Goal: Book appointment/travel/reservation

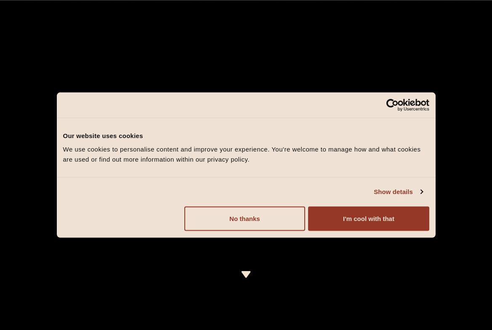
scroll to position [10, 0]
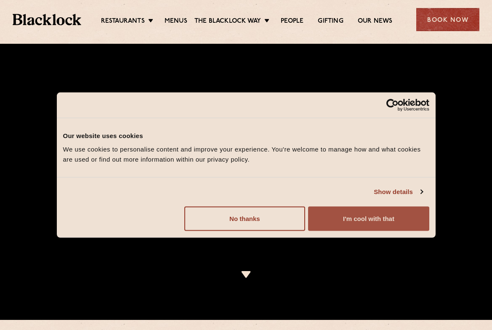
click at [328, 213] on button "I'm cool with that" at bounding box center [368, 218] width 121 height 24
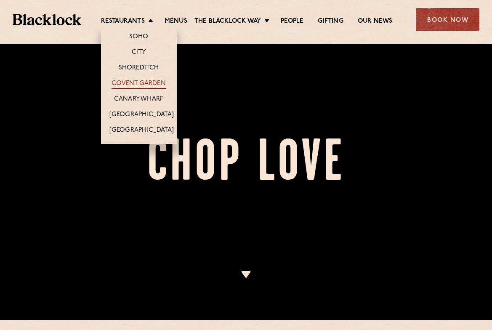
click at [134, 82] on link "Covent Garden" at bounding box center [139, 84] width 54 height 9
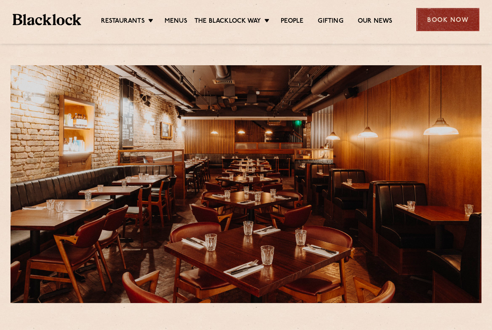
click at [440, 21] on div "Book Now" at bounding box center [447, 19] width 63 height 23
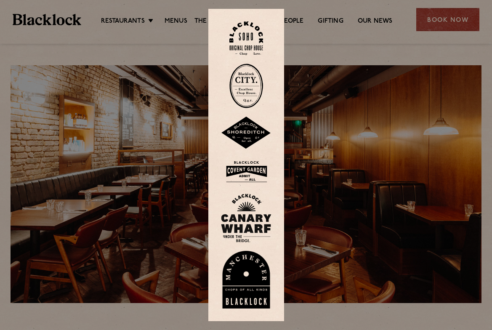
click at [251, 171] on img at bounding box center [246, 171] width 51 height 27
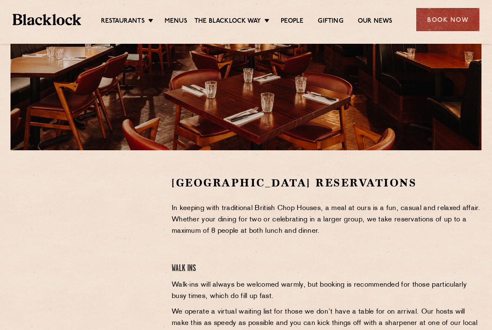
scroll to position [176, 0]
